Goal: Task Accomplishment & Management: Use online tool/utility

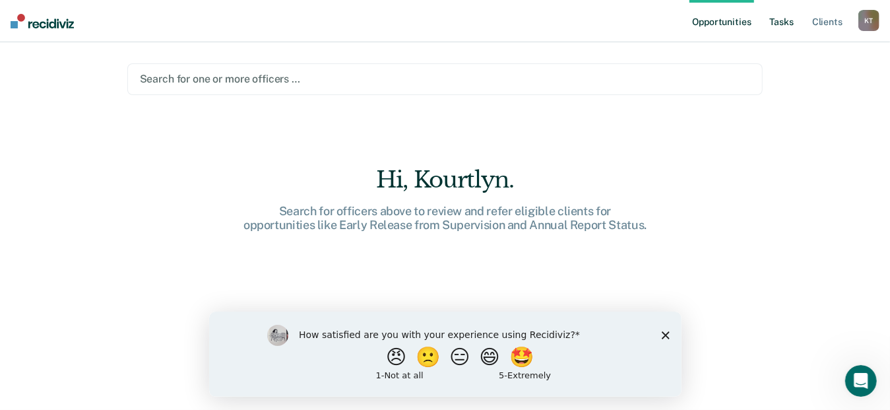
click at [791, 25] on link "Tasks" at bounding box center [782, 21] width 29 height 42
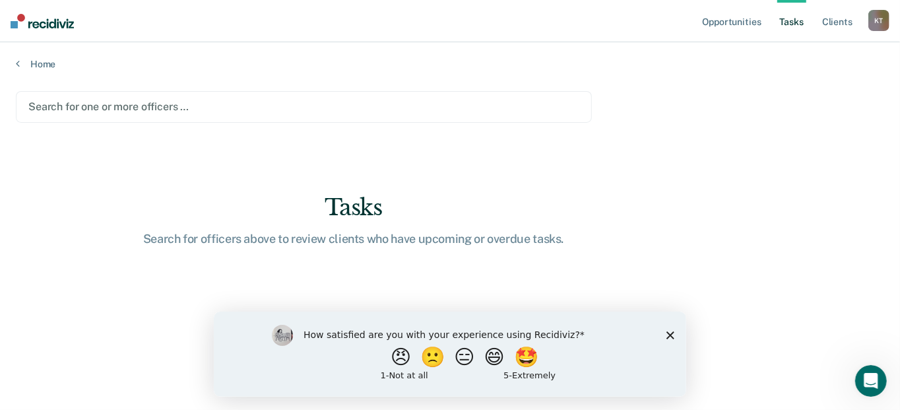
click at [433, 233] on div "Search for officers above to review clients who have upcoming or overdue tasks." at bounding box center [354, 239] width 422 height 15
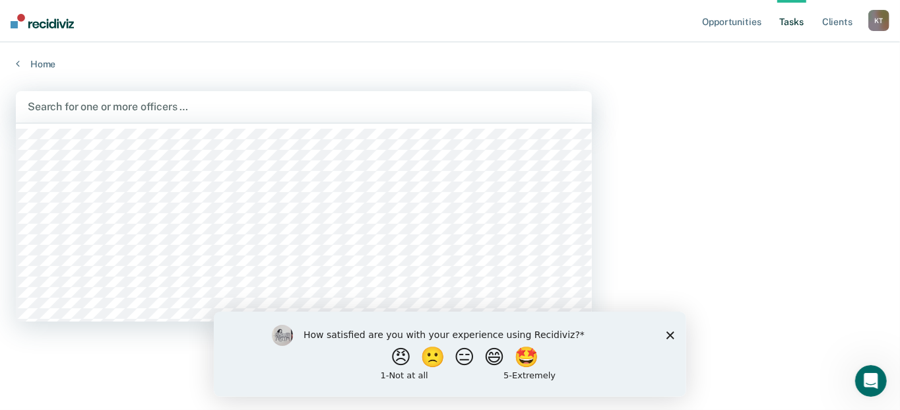
click at [282, 113] on div at bounding box center [304, 106] width 553 height 15
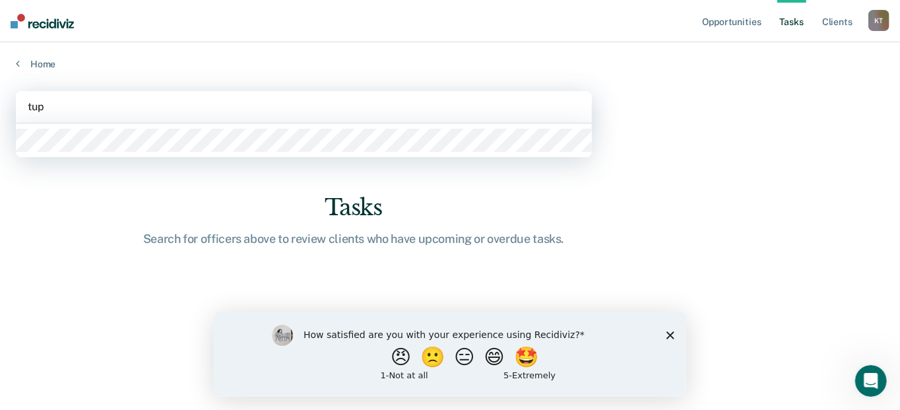
type input "tupp"
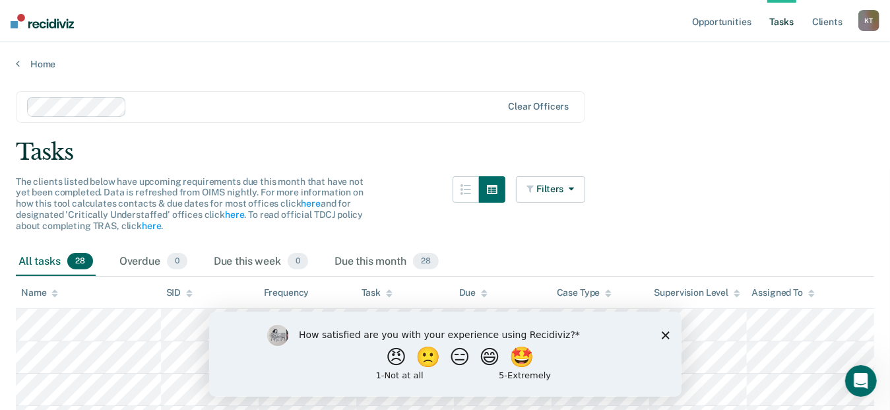
click at [659, 335] on div "How satisfied are you with your experience using Recidiviz? 😠 🙁 😑 😄 🤩 1 - Not a…" at bounding box center [445, 353] width 473 height 85
click at [658, 335] on div "How satisfied are you with your experience using Recidiviz? 😠 🙁 😑 😄 🤩 1 - Not a…" at bounding box center [445, 353] width 473 height 85
click at [664, 331] on icon "Close survey" at bounding box center [665, 335] width 8 height 8
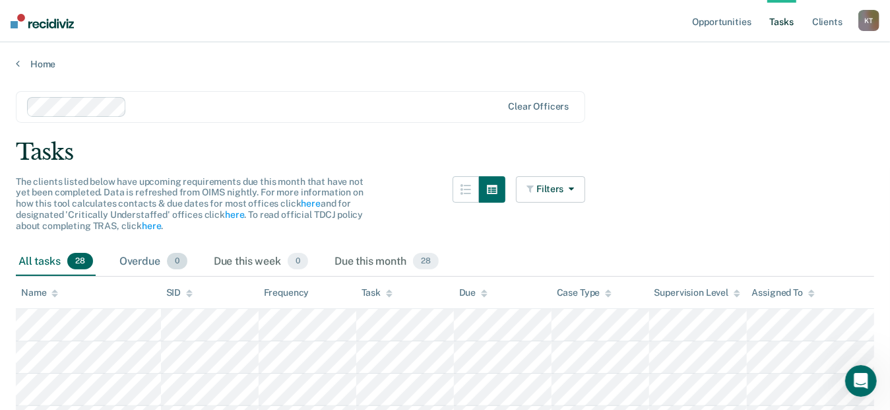
click at [168, 266] on div "Overdue 0" at bounding box center [153, 262] width 73 height 29
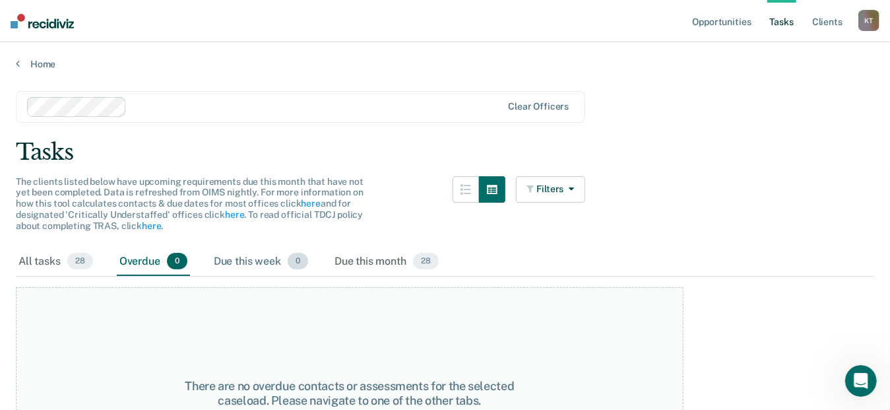
click at [275, 259] on div "Due this week 0" at bounding box center [261, 262] width 100 height 29
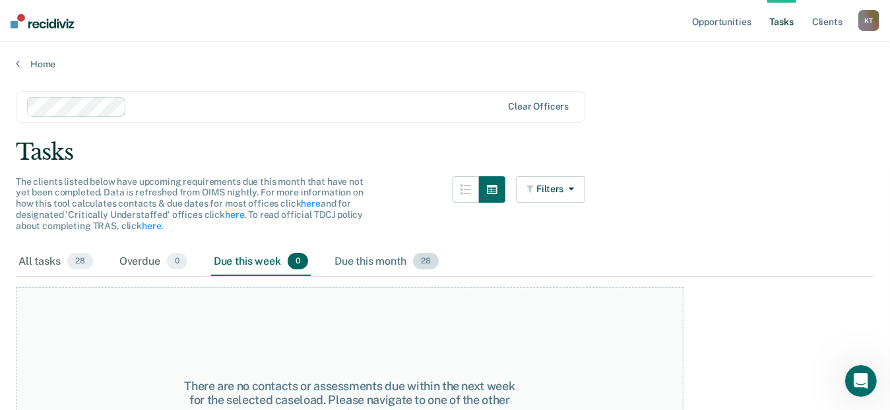
click at [355, 259] on div "Due this month 28" at bounding box center [387, 262] width 110 height 29
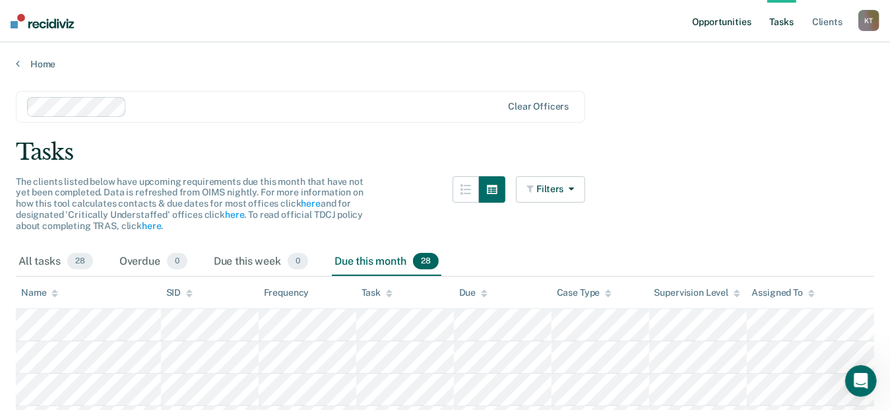
click at [739, 17] on link "Opportunities" at bounding box center [722, 21] width 64 height 42
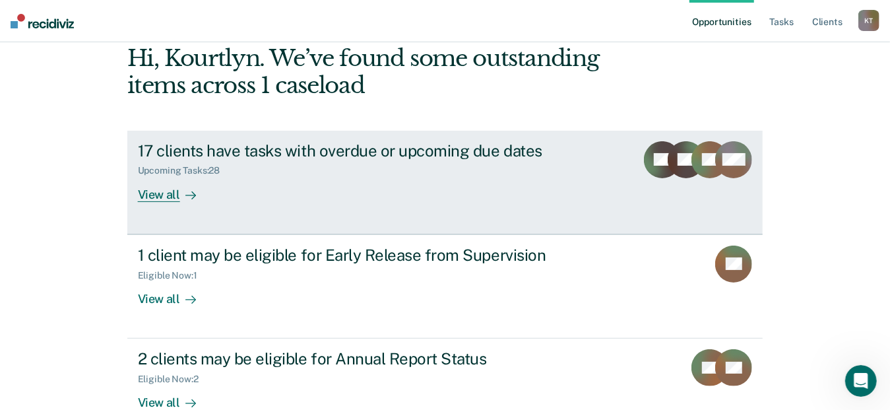
scroll to position [150, 0]
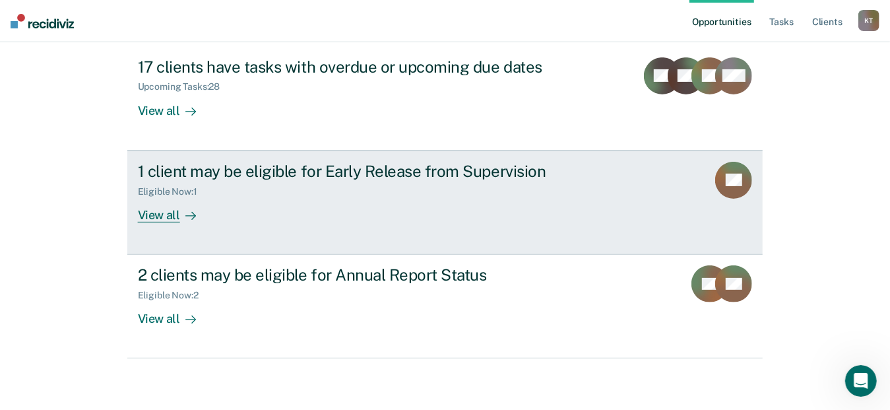
click at [174, 222] on link "1 client may be eligible for Early Release from Supervision Eligible Now : 1 Vi…" at bounding box center [445, 203] width 636 height 104
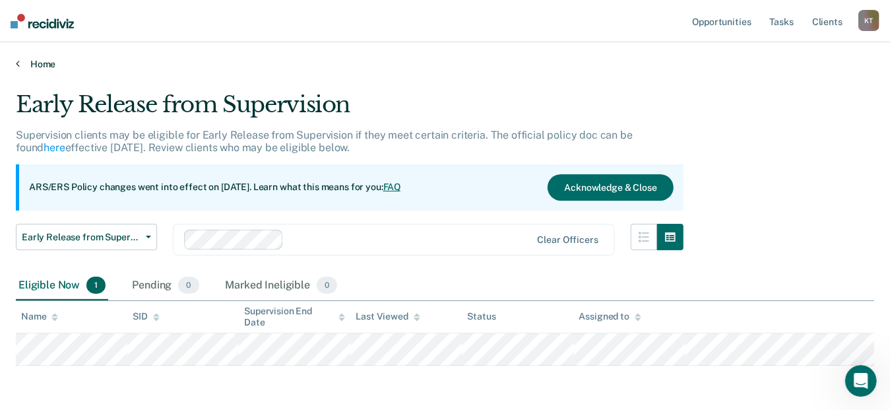
click at [28, 58] on link "Home" at bounding box center [445, 64] width 859 height 12
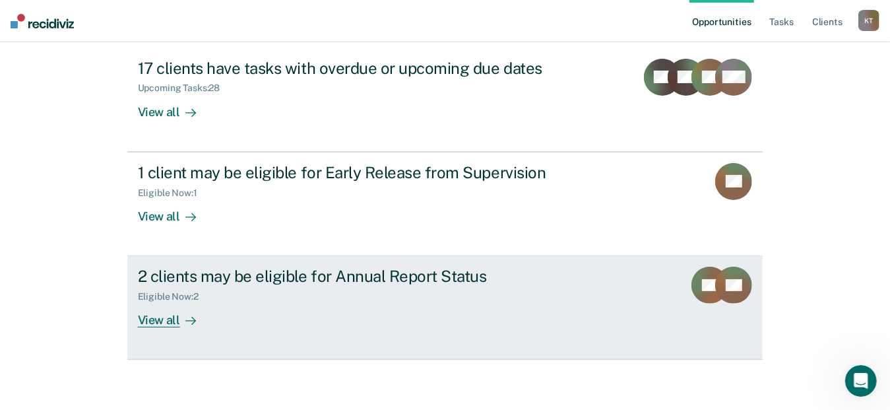
scroll to position [150, 0]
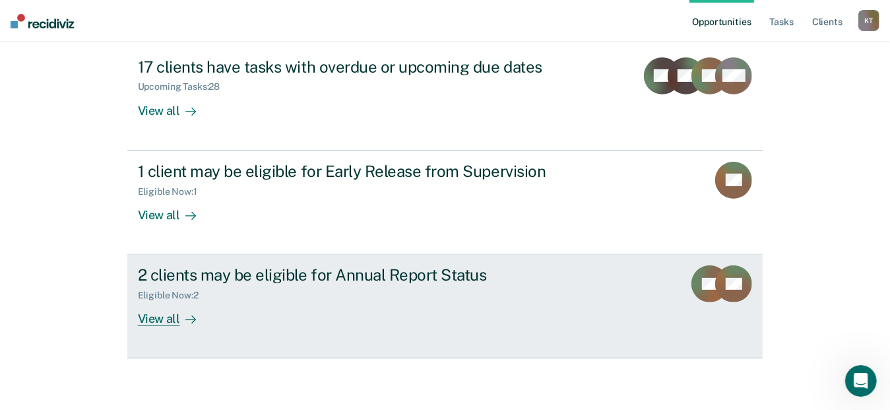
click at [157, 325] on link "2 clients may be eligible for Annual Report Status Eligible Now : 2 View all RS…" at bounding box center [445, 307] width 636 height 104
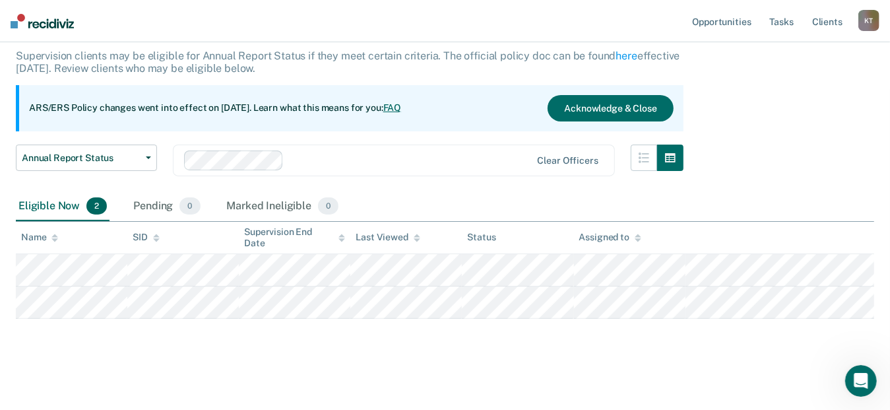
scroll to position [81, 0]
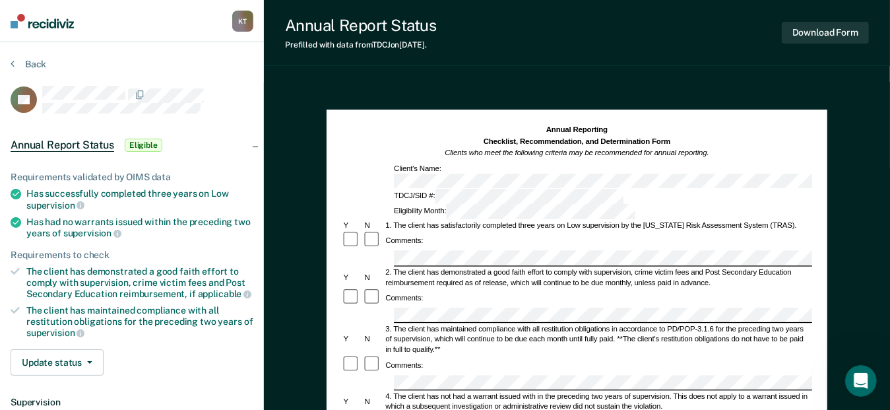
click at [236, 330] on div "The client has maintained compliance with all restitution obligations for the p…" at bounding box center [139, 322] width 227 height 34
click at [17, 60] on button "Back" at bounding box center [29, 64] width 36 height 12
